Goal: Information Seeking & Learning: Learn about a topic

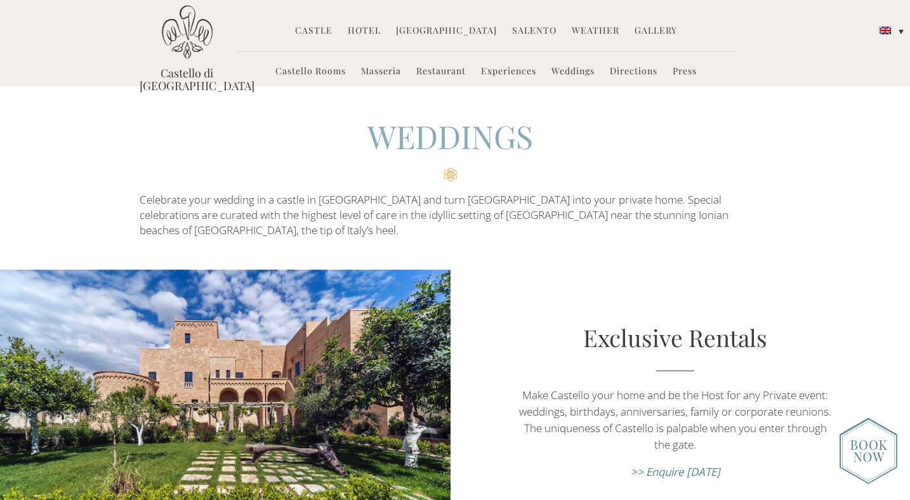
scroll to position [3813, 0]
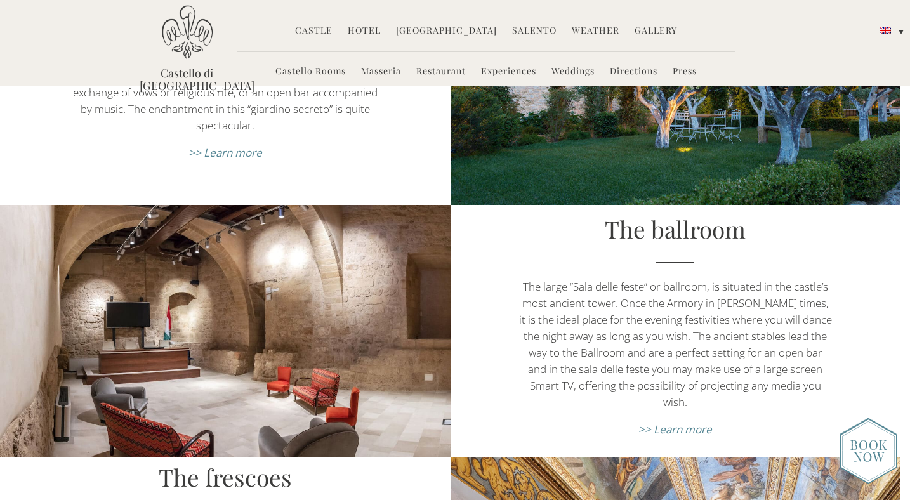
click at [447, 169] on div "The garden The 18th century Kitchen Garden, a marvel of fruit trees, flowers an…" at bounding box center [225, 55] width 451 height 300
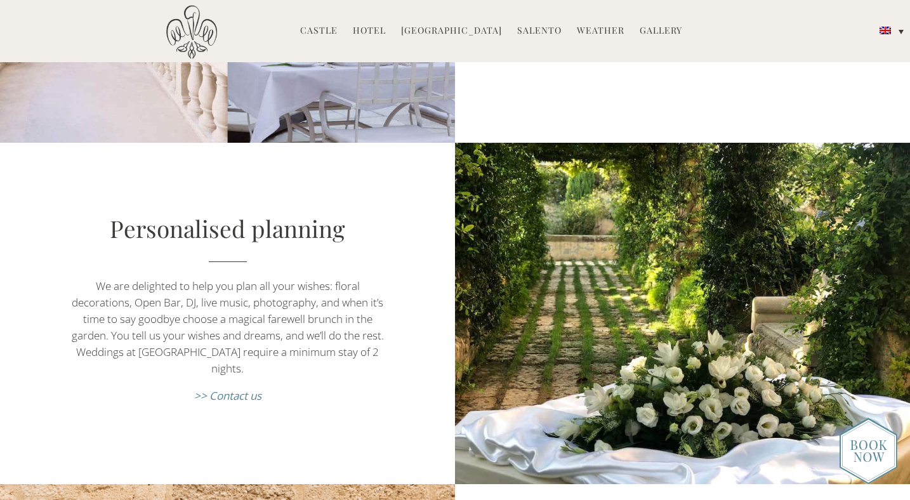
scroll to position [1048, 0]
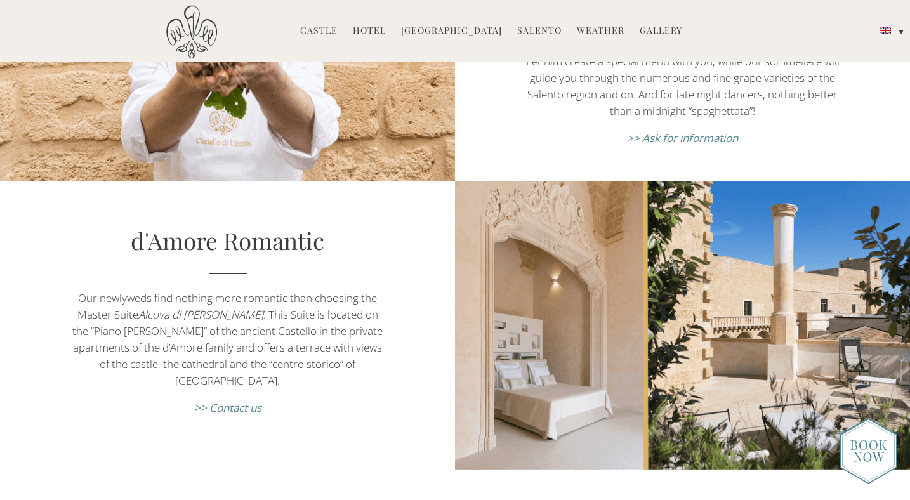
click at [125, 199] on div "d'Amore Romantic Our newlyweds find nothing more romantic than choosing the Mas…" at bounding box center [227, 325] width 455 height 289
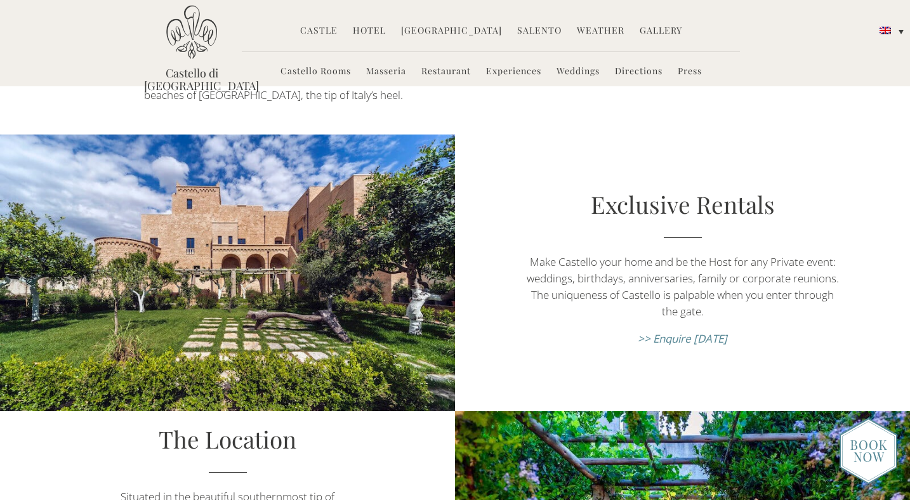
scroll to position [0, 0]
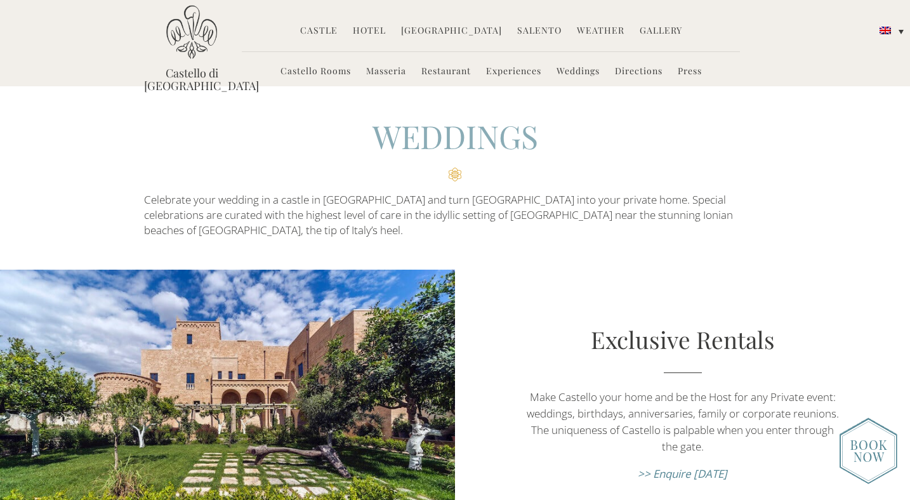
click at [311, 66] on link "Castello Rooms" at bounding box center [315, 72] width 70 height 15
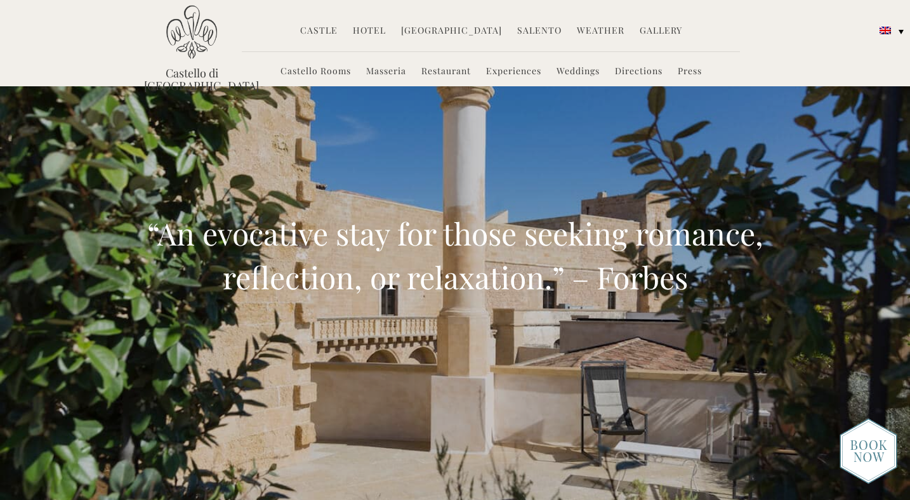
click at [591, 70] on link "Weddings" at bounding box center [578, 72] width 43 height 15
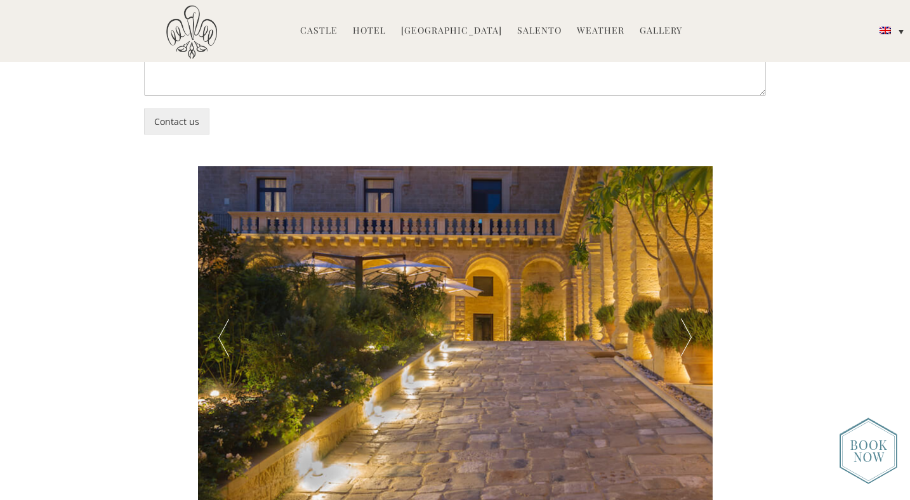
scroll to position [2389, 0]
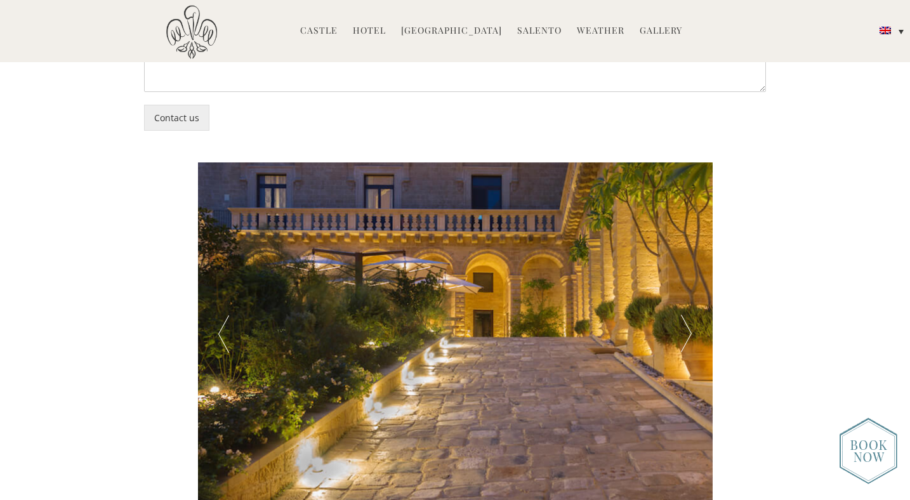
click at [235, 324] on div at bounding box center [223, 333] width 51 height 343
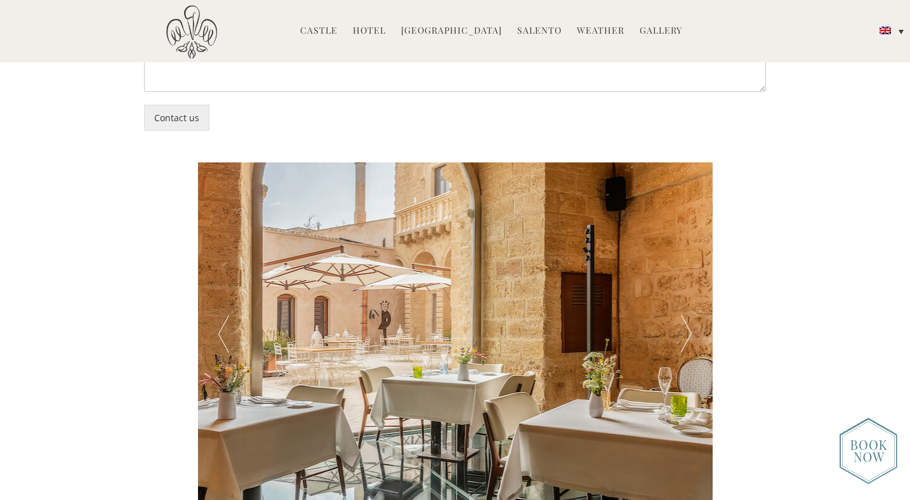
click at [235, 324] on div at bounding box center [223, 333] width 51 height 343
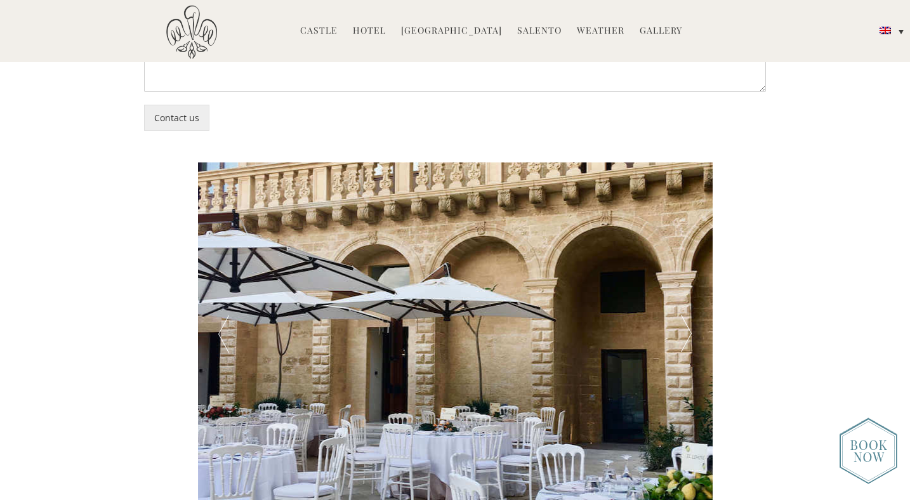
click at [235, 324] on div at bounding box center [223, 333] width 51 height 343
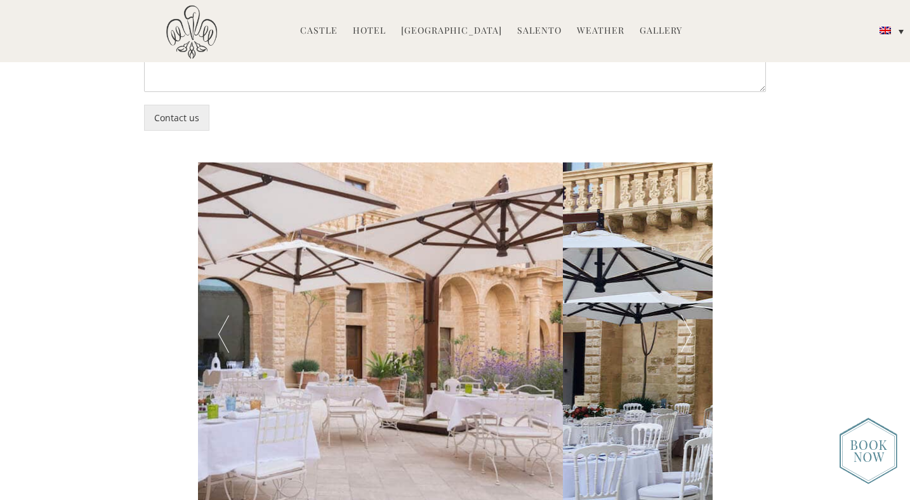
click at [235, 324] on div at bounding box center [223, 333] width 51 height 343
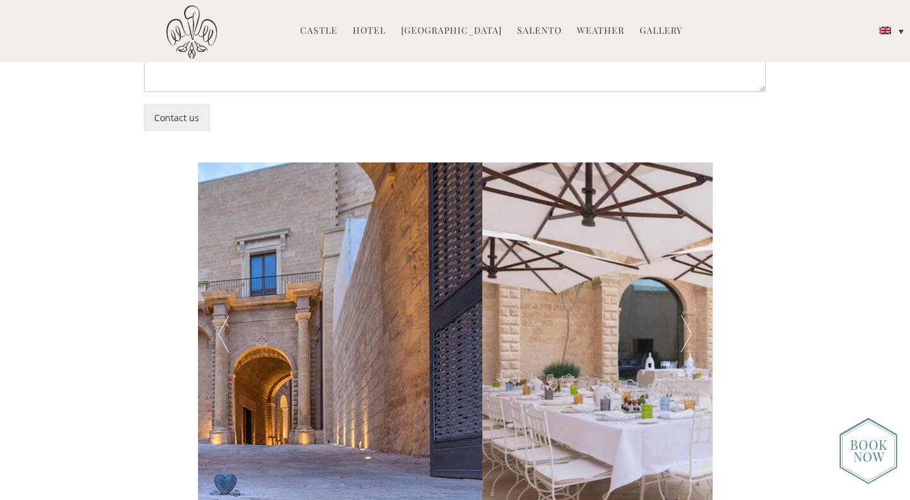
click at [235, 324] on div at bounding box center [223, 333] width 51 height 343
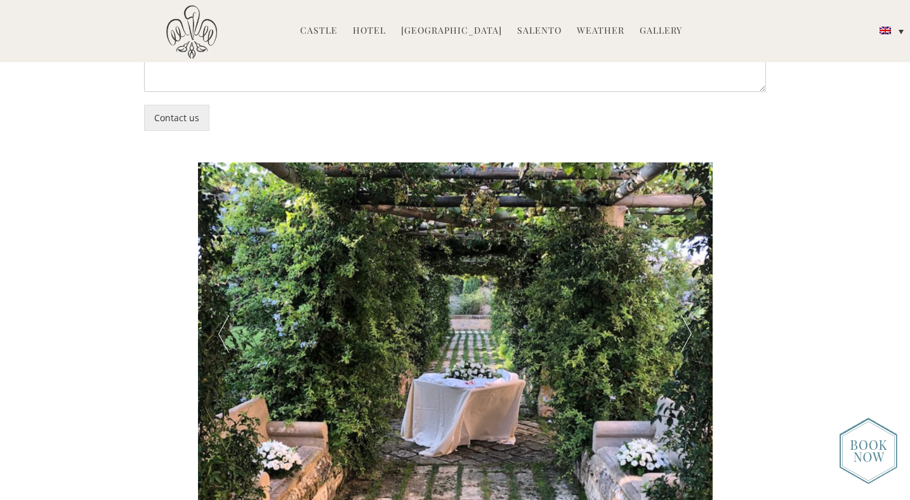
click at [235, 324] on div at bounding box center [223, 333] width 51 height 343
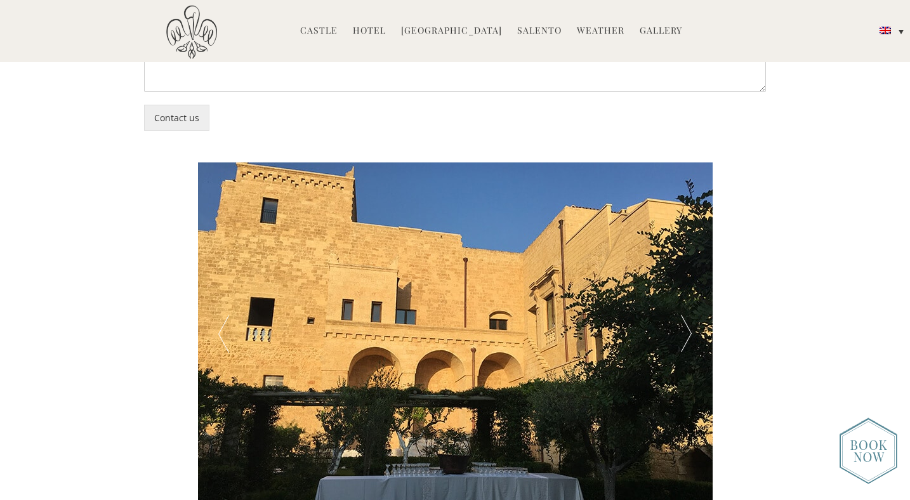
click at [235, 324] on div at bounding box center [223, 333] width 51 height 343
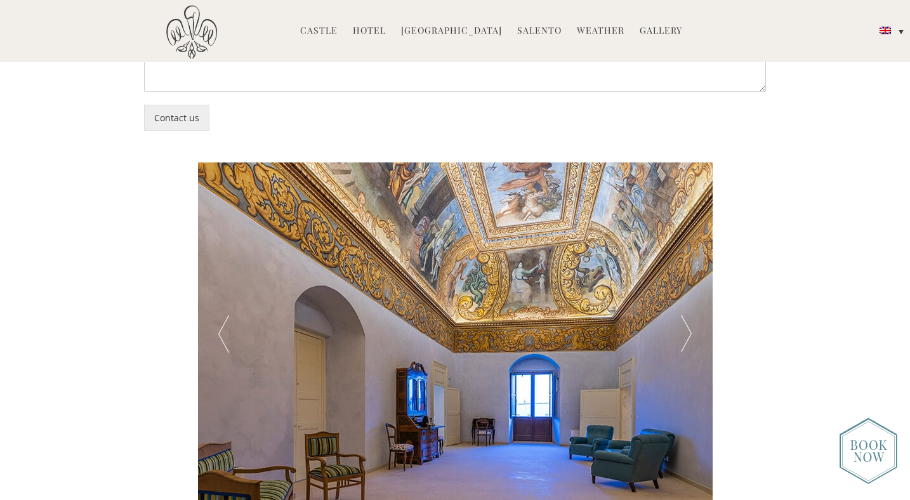
click at [235, 324] on div at bounding box center [223, 333] width 51 height 343
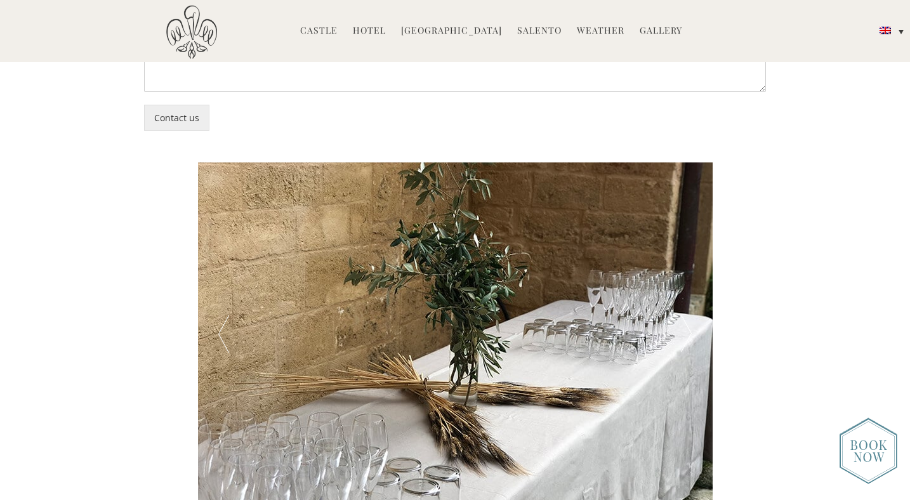
click at [235, 324] on div at bounding box center [223, 333] width 51 height 343
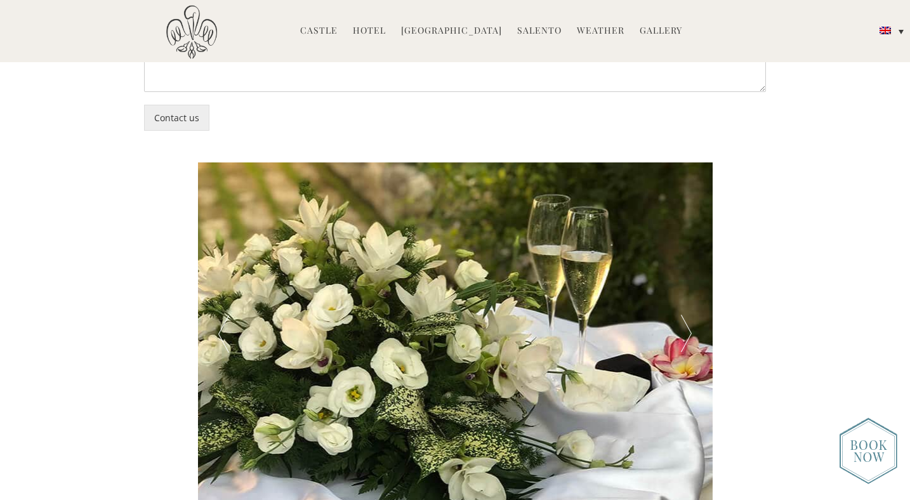
click at [235, 324] on div at bounding box center [223, 333] width 51 height 343
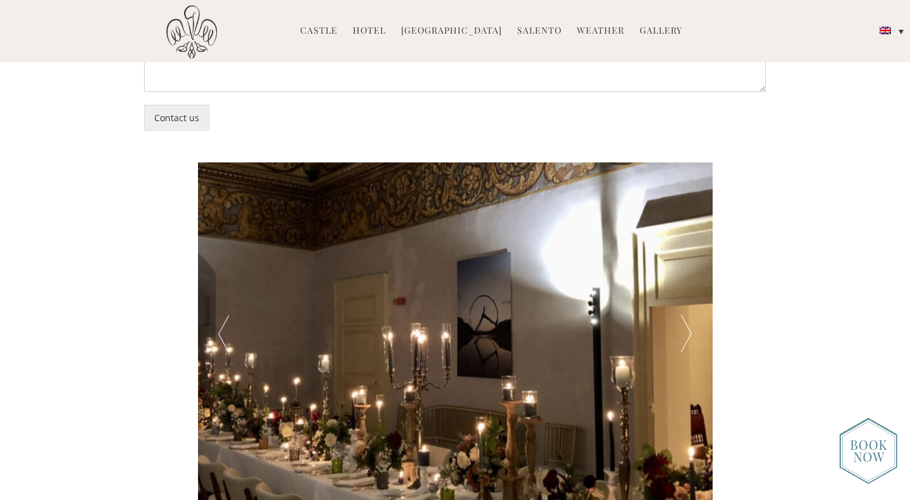
click at [235, 324] on div at bounding box center [223, 333] width 51 height 343
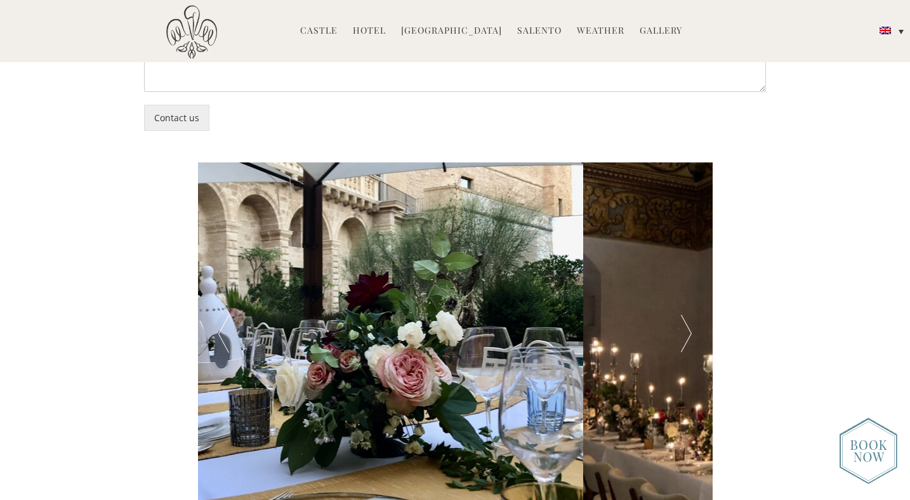
click at [235, 324] on div at bounding box center [223, 333] width 51 height 343
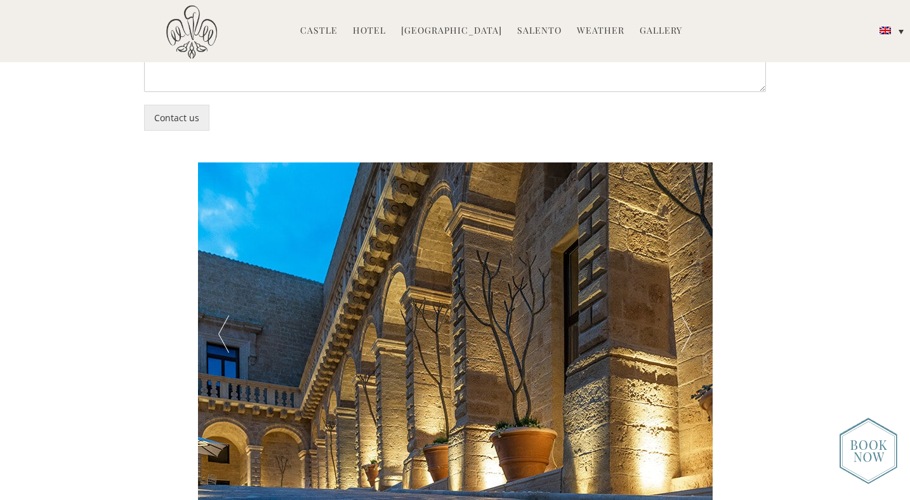
click at [235, 324] on div at bounding box center [223, 333] width 51 height 343
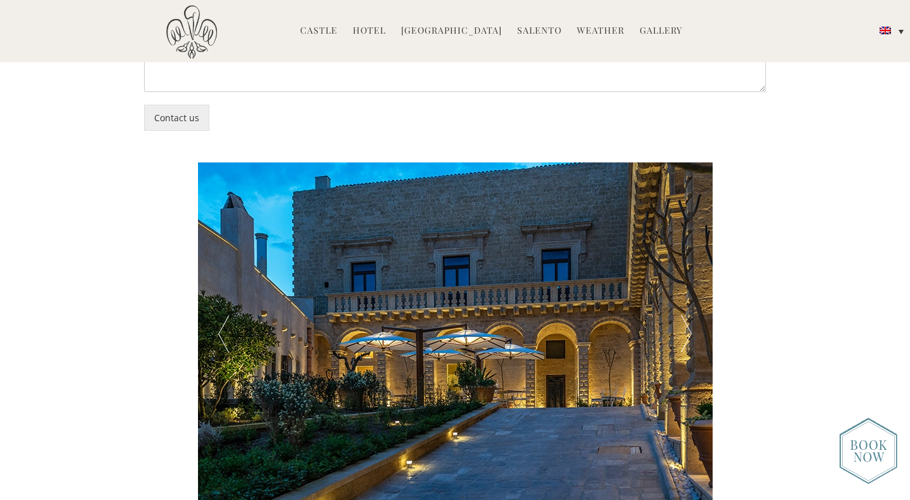
click at [235, 324] on div at bounding box center [223, 333] width 51 height 343
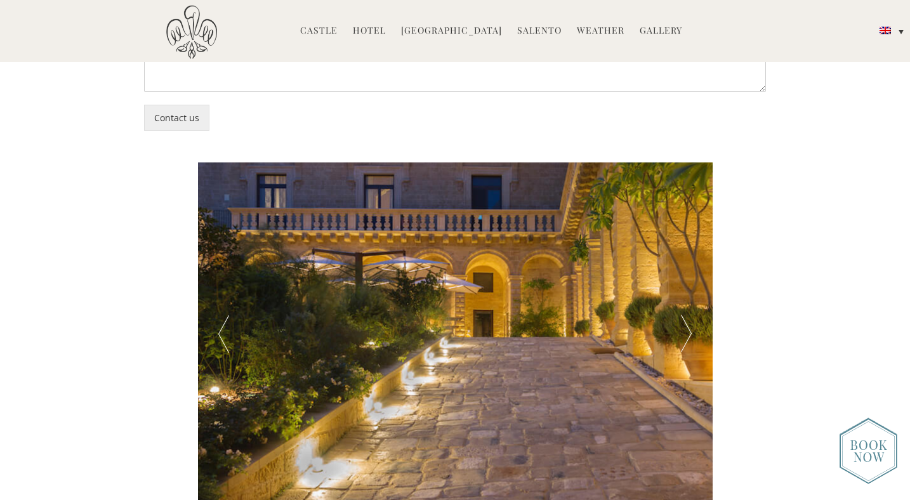
click at [235, 324] on div at bounding box center [223, 333] width 51 height 343
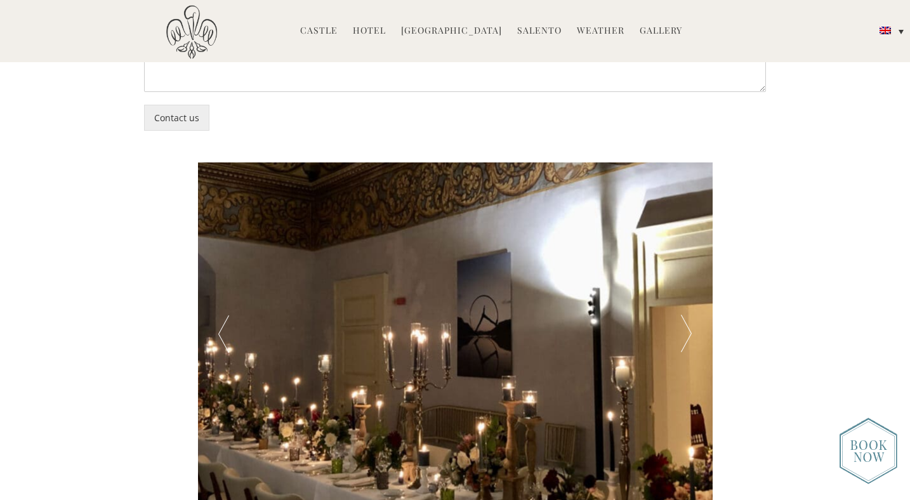
click at [682, 329] on div at bounding box center [686, 333] width 51 height 343
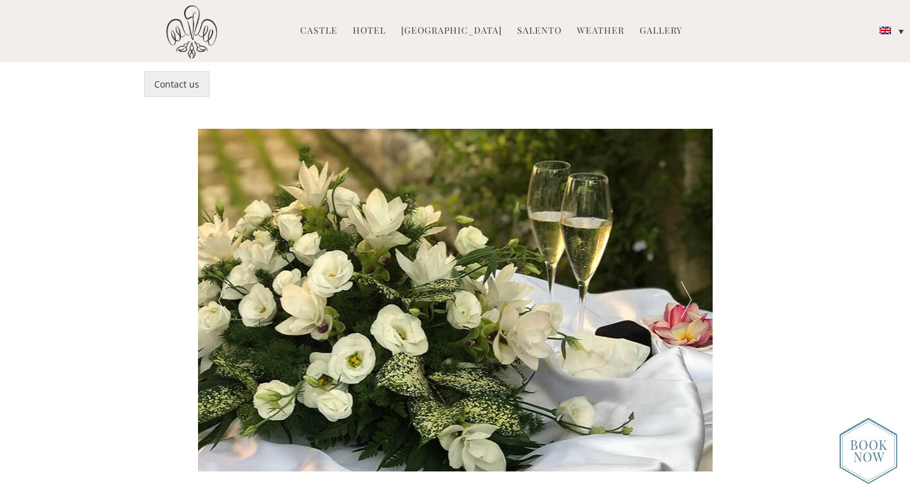
scroll to position [2441, 0]
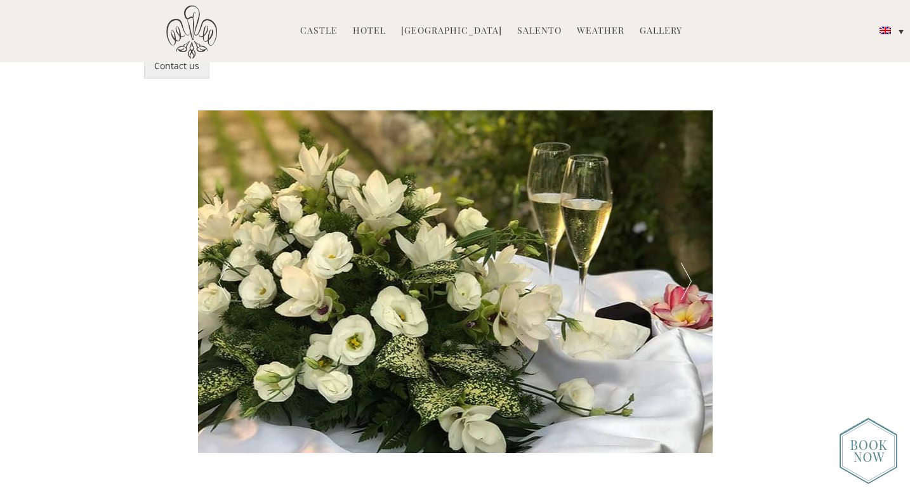
click at [689, 261] on div at bounding box center [686, 281] width 51 height 343
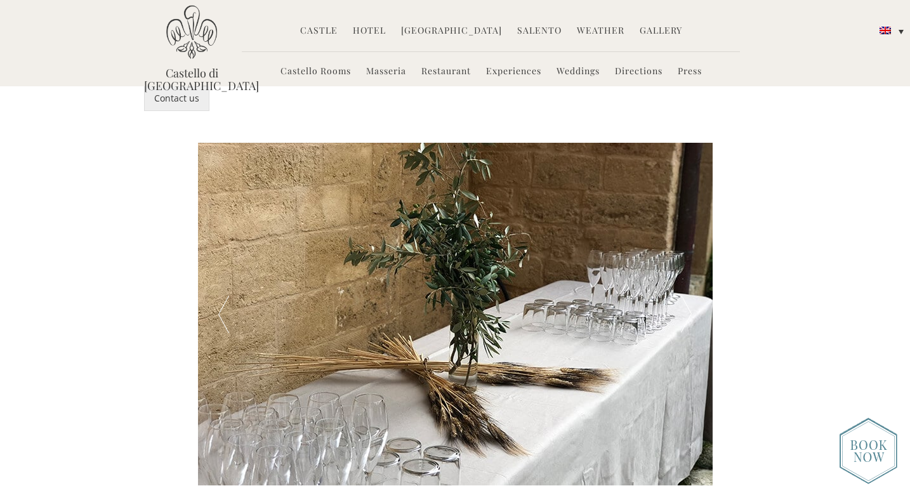
scroll to position [2406, 0]
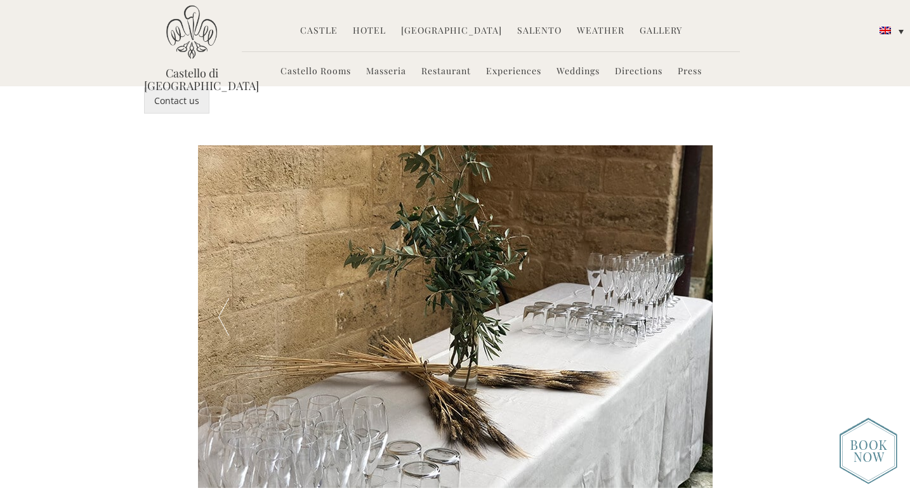
click at [694, 277] on div at bounding box center [686, 316] width 51 height 343
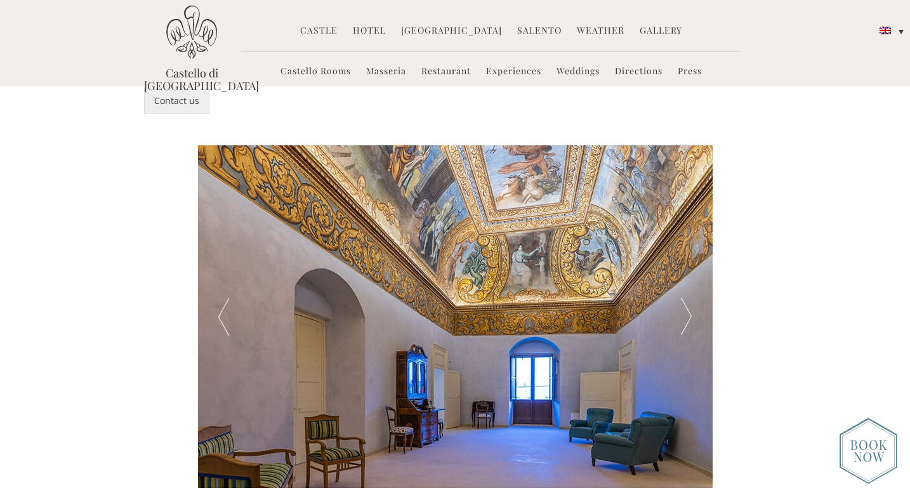
click at [694, 277] on div at bounding box center [686, 316] width 51 height 343
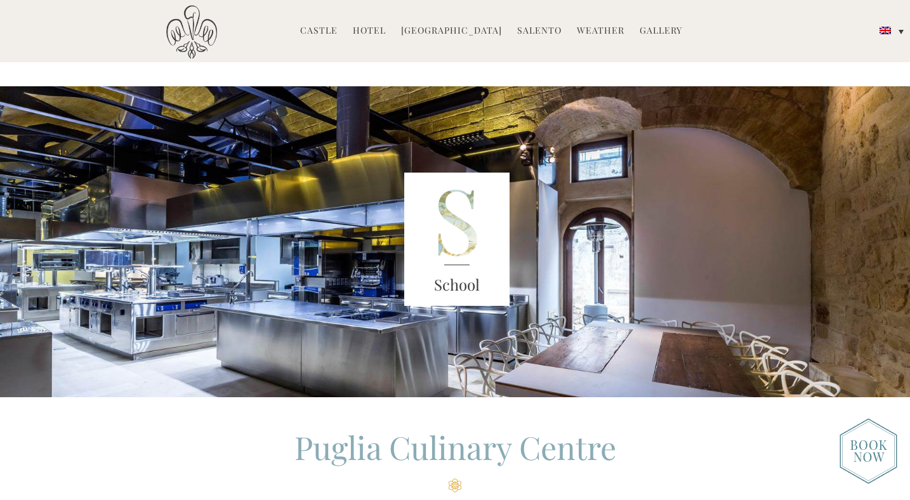
scroll to position [270, 0]
